Goal: Task Accomplishment & Management: Manage account settings

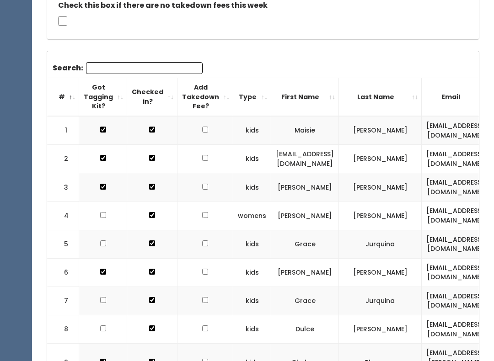
scroll to position [309, 0]
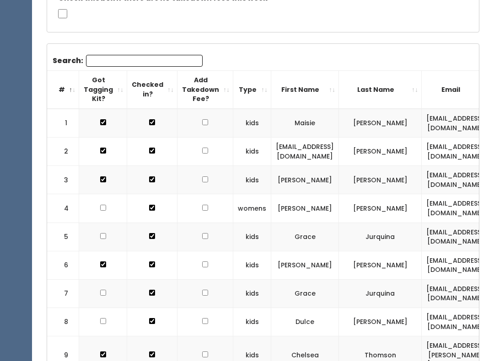
click at [152, 55] on input "Search:" at bounding box center [144, 61] width 117 height 12
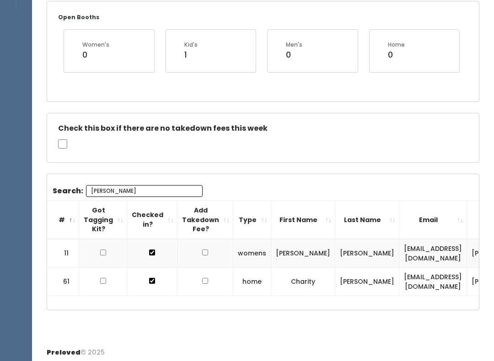
scroll to position [0, 0]
click at [111, 186] on input "[PERSON_NAME]" at bounding box center [144, 191] width 117 height 12
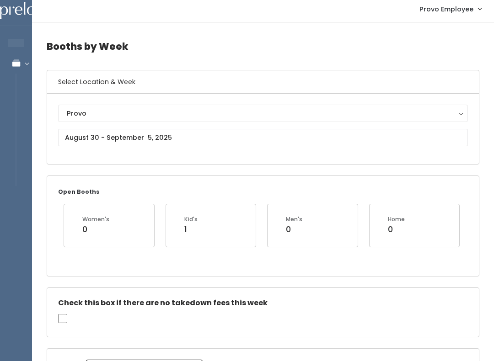
scroll to position [1, 0]
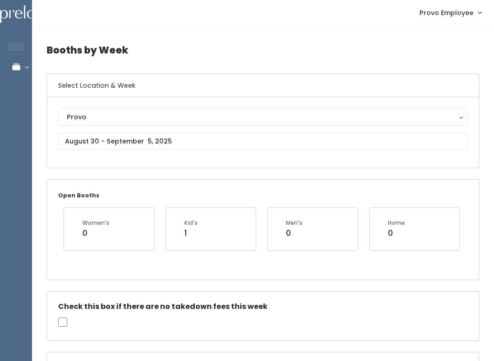
type input "[PERSON_NAME]"
click at [141, 139] on input "text" at bounding box center [263, 141] width 410 height 17
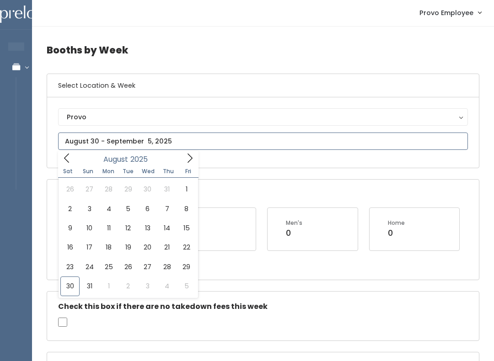
click at [186, 156] on icon at bounding box center [190, 158] width 10 height 10
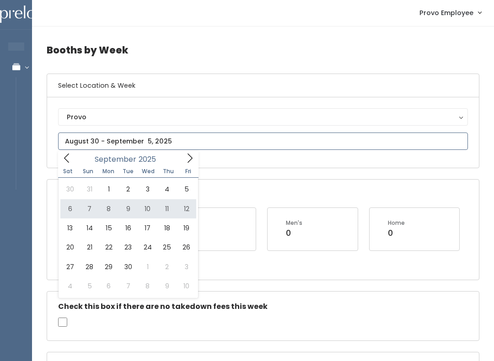
type input "[DATE] to [DATE]"
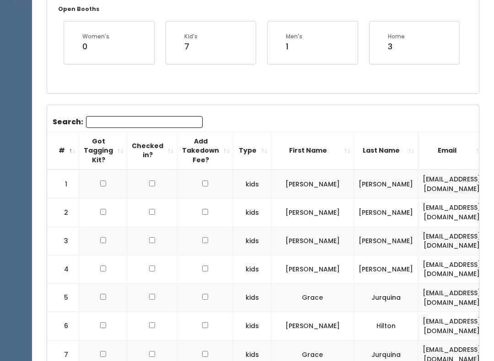
scroll to position [193, 0]
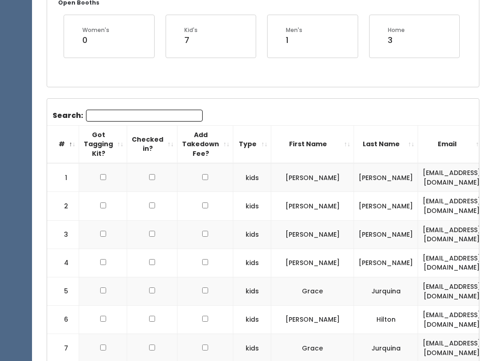
click at [96, 112] on input "Search:" at bounding box center [144, 116] width 117 height 12
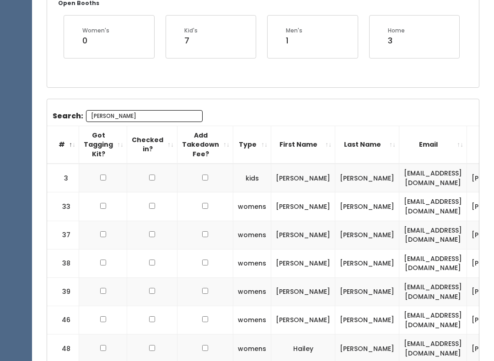
scroll to position [147, 0]
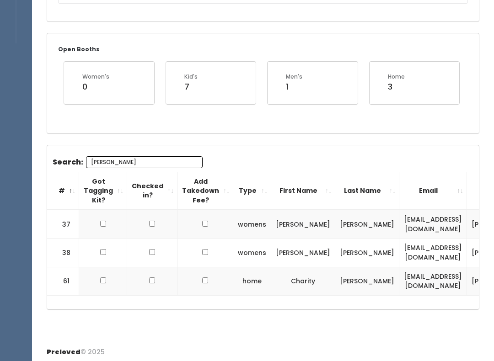
type input "[PERSON_NAME]"
click at [104, 218] on td at bounding box center [103, 224] width 48 height 29
click at [100, 221] on input "checkbox" at bounding box center [103, 224] width 6 height 6
checkbox input "true"
click at [100, 245] on td at bounding box center [103, 253] width 48 height 28
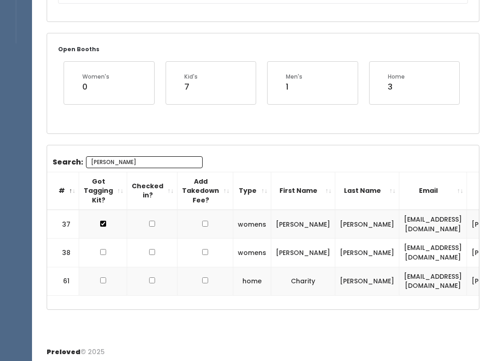
click at [100, 249] on input "checkbox" at bounding box center [103, 252] width 6 height 6
checkbox input "true"
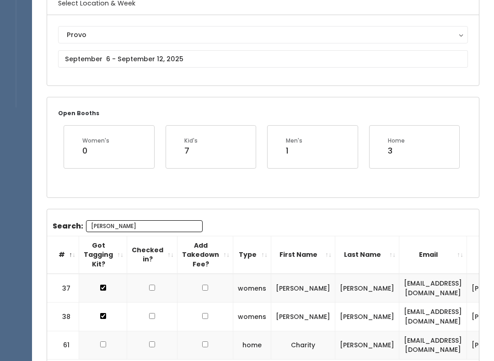
scroll to position [82, 0]
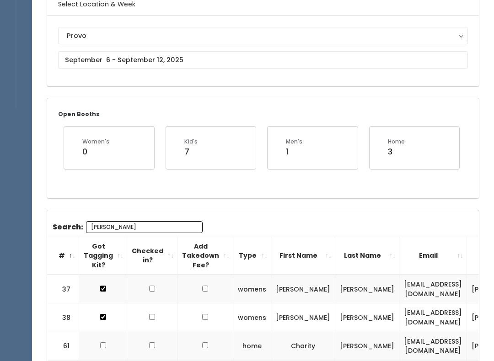
click at [107, 222] on input "[PERSON_NAME]" at bounding box center [144, 227] width 117 height 12
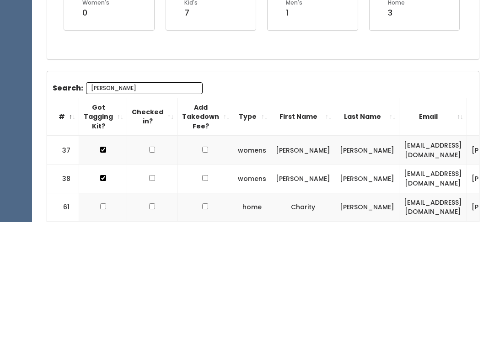
click at [107, 221] on input "[PERSON_NAME]" at bounding box center [144, 227] width 117 height 12
type input "E"
